Goal: Task Accomplishment & Management: Use online tool/utility

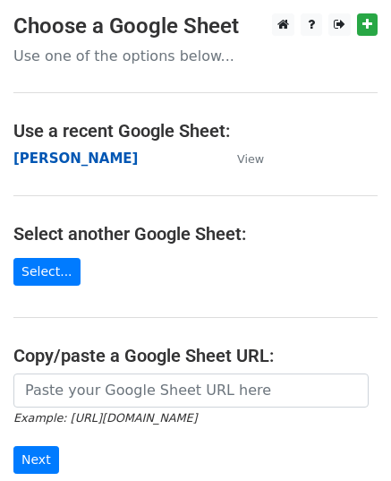
click at [32, 159] on strong "[PERSON_NAME]" at bounding box center [75, 158] width 124 height 16
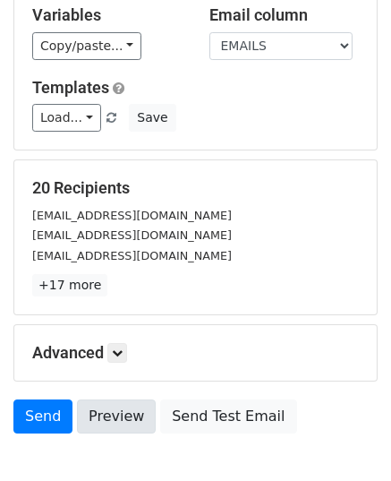
scroll to position [211, 0]
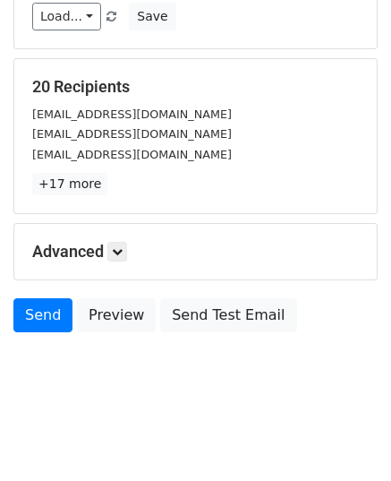
click at [122, 263] on div "Advanced Tracking Track Opens UTM Codes Track Clicks Filters Only include sprea…" at bounding box center [195, 252] width 363 height 56
click at [122, 257] on link at bounding box center [117, 252] width 20 height 20
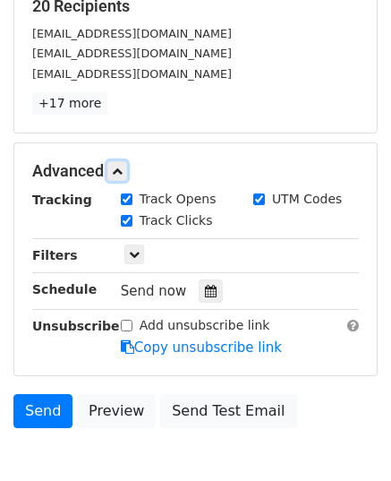
scroll to position [386, 0]
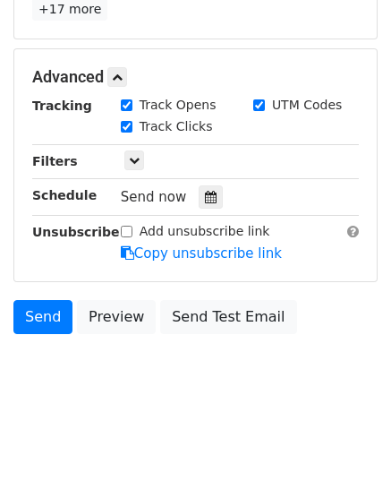
click at [42, 330] on div "Send Preview Send Test Email" at bounding box center [195, 321] width 391 height 43
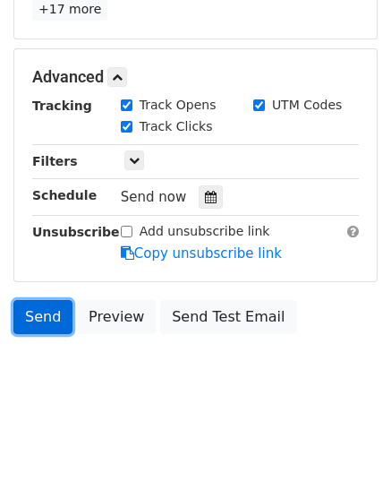
click at [43, 318] on link "Send" at bounding box center [42, 317] width 59 height 34
